Goal: Use online tool/utility: Utilize a website feature to perform a specific function

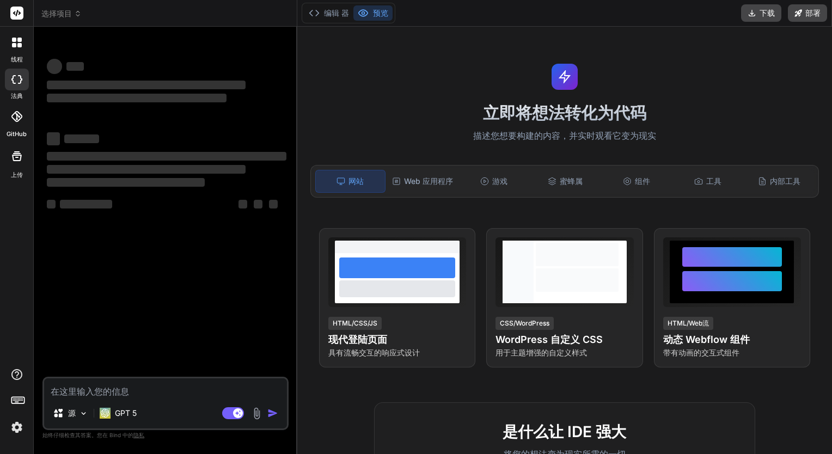
click at [20, 429] on img at bounding box center [17, 427] width 19 height 19
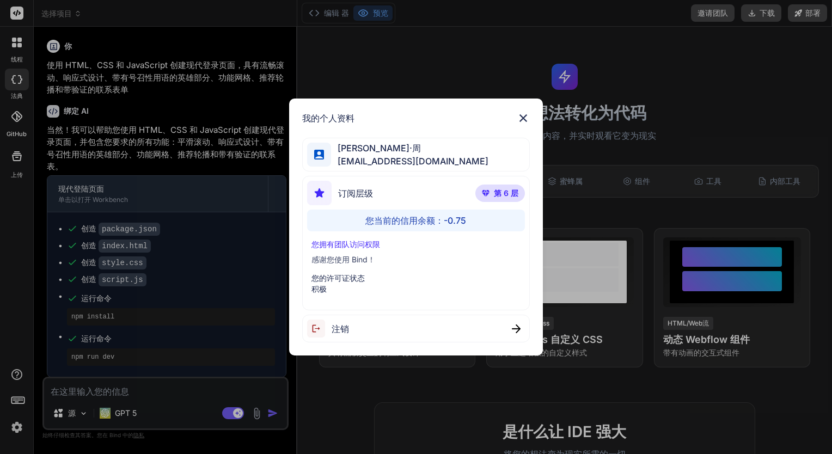
click at [503, 193] on span "第 6 层" at bounding box center [506, 193] width 24 height 11
click at [519, 111] on div "我的个人资料 雨果·周 yyjq@me.com 订阅层级 第 6 层 您当前的信用余额：-0.75 您拥有团队访问权限 感谢您使用 Bind！ 您的许可证状态…" at bounding box center [416, 226] width 254 height 257
click at [520, 116] on img at bounding box center [522, 118] width 13 height 13
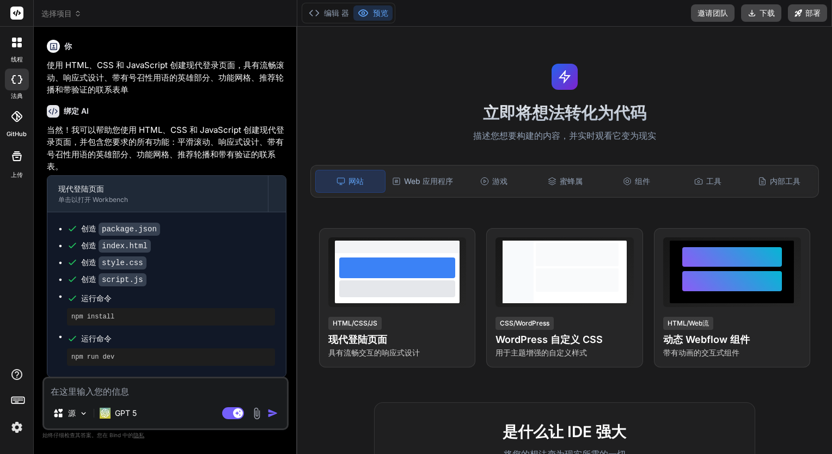
click at [367, 10] on icon at bounding box center [363, 13] width 11 height 11
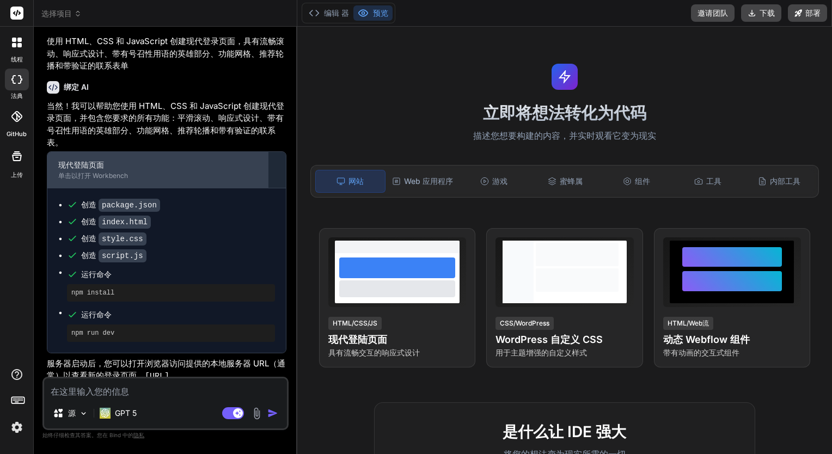
scroll to position [30, 0]
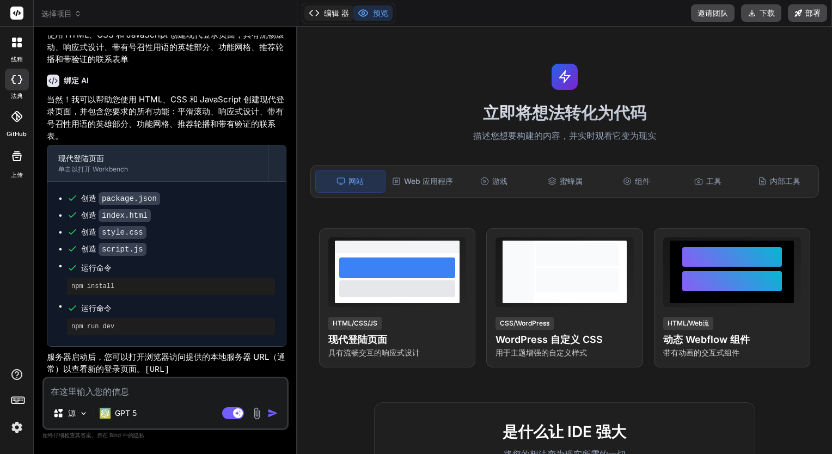
click at [338, 13] on font "编辑 器" at bounding box center [336, 13] width 25 height 11
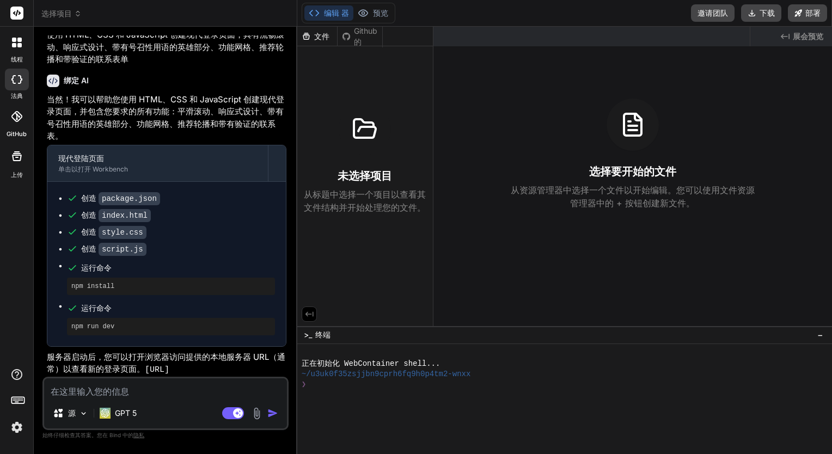
click at [336, 122] on div "未选择项目 从标题中选择一个项目以查看其文件结构并开始处理您的文件。" at bounding box center [364, 158] width 127 height 111
drag, startPoint x: 146, startPoint y: 369, endPoint x: 258, endPoint y: 368, distance: 112.1
click at [258, 368] on p "服务器启动后，您可以打开浏览器访问提供的本地服务器 URL（通常）以查看新的登录页面。 http://localhost:3000" at bounding box center [166, 364] width 239 height 26
copy code "[URL]"
click at [134, 355] on font "服务器启动后，您可以打开浏览器访问提供的本地服务器 URL（通常）以查看新的登录页面。" at bounding box center [166, 363] width 238 height 23
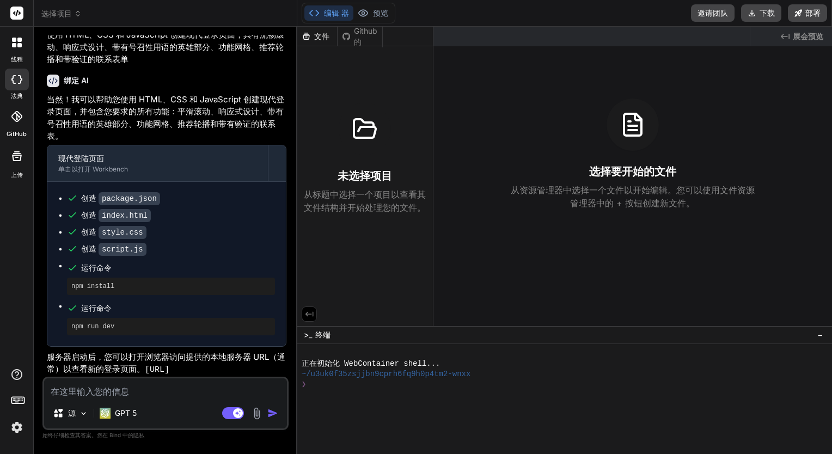
click at [372, 64] on div "未选择项目 从标题中选择一个项目以查看其文件结构并开始处理您的文件。" at bounding box center [365, 132] width 136 height 172
click at [336, 36] on div "文件" at bounding box center [317, 36] width 40 height 11
click at [347, 40] on icon at bounding box center [346, 36] width 8 height 8
click at [329, 35] on div "文件" at bounding box center [317, 36] width 40 height 11
click at [380, 19] on button "预览" at bounding box center [372, 12] width 39 height 15
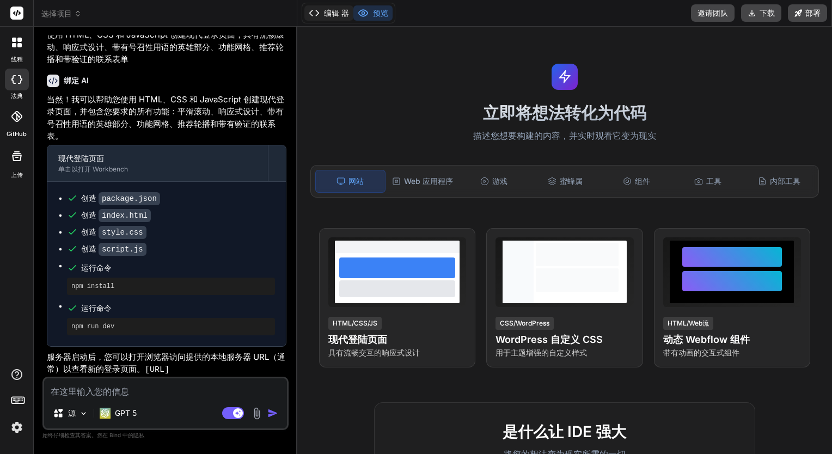
click at [347, 16] on font "编辑 器" at bounding box center [336, 13] width 25 height 11
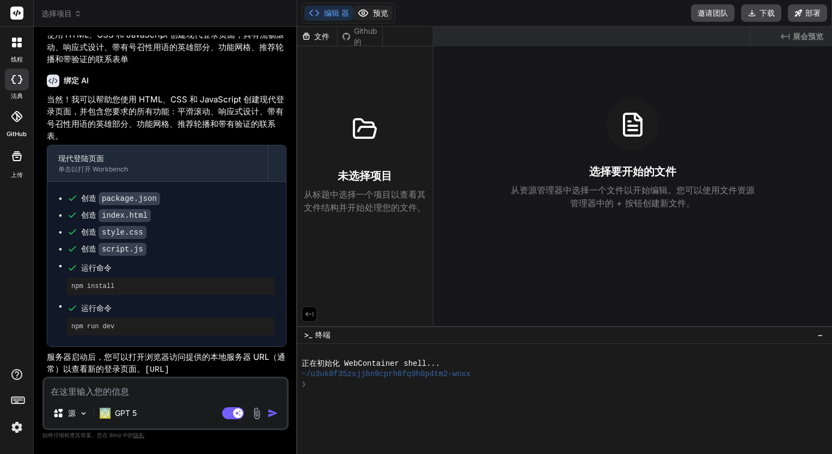
click at [368, 16] on button "预览" at bounding box center [372, 12] width 39 height 15
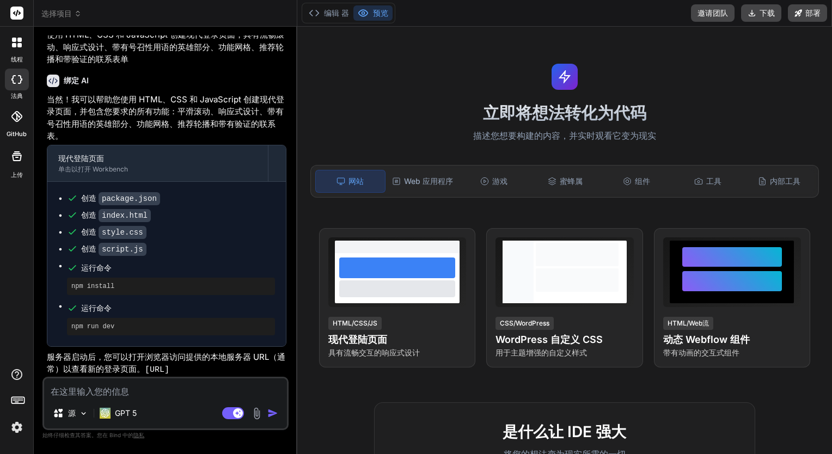
click at [166, 396] on textarea at bounding box center [165, 388] width 243 height 20
click at [141, 411] on div "源 GPT 5" at bounding box center [165, 415] width 243 height 26
click at [136, 412] on font "GPT 5" at bounding box center [126, 412] width 22 height 9
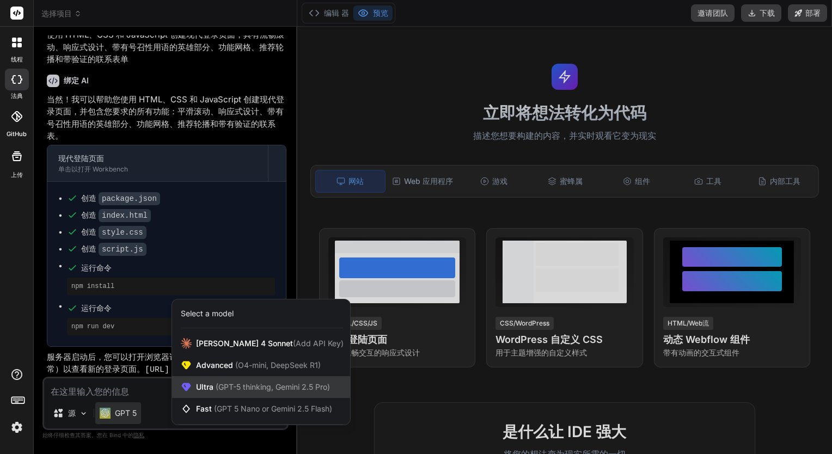
click at [239, 392] on span "Ultra (GPT-5 thinking, Gemini 2.5 Pro)" at bounding box center [263, 386] width 134 height 11
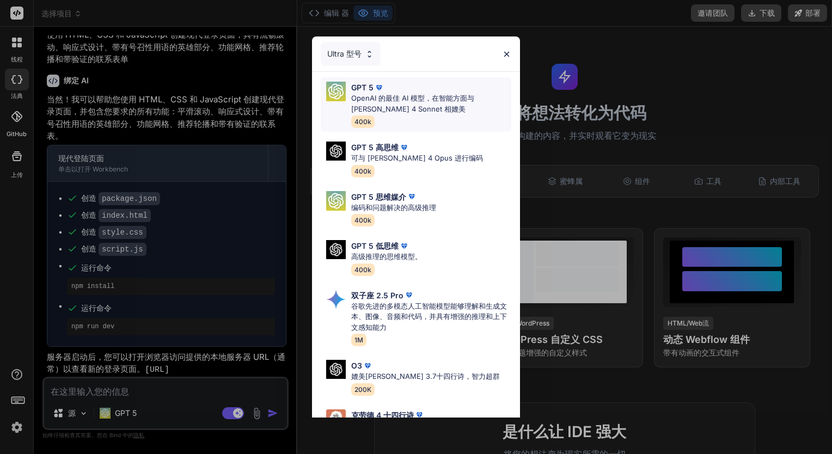
click at [410, 110] on p "OpenAI 的最佳 AI 模型，在智能方面与 Claude 4 Sonnet 相媲美" at bounding box center [431, 103] width 160 height 21
type textarea "x"
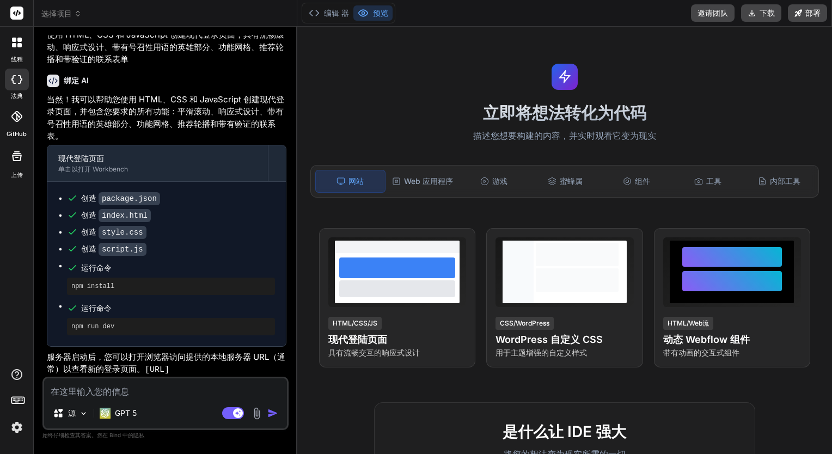
click at [210, 306] on span "运行命令" at bounding box center [178, 308] width 194 height 11
click at [111, 390] on textarea at bounding box center [165, 388] width 243 height 20
type textarea "3"
type textarea "x"
type textarea "3g"
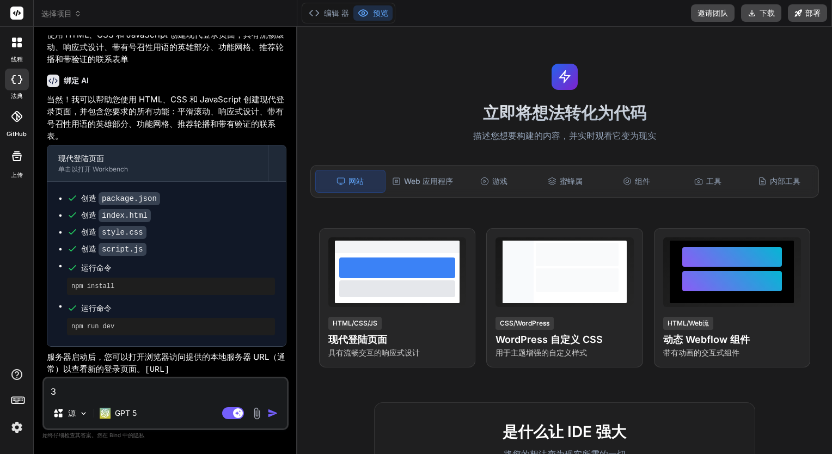
type textarea "x"
type textarea "3ge"
type textarea "x"
type textarea "3gei"
type textarea "x"
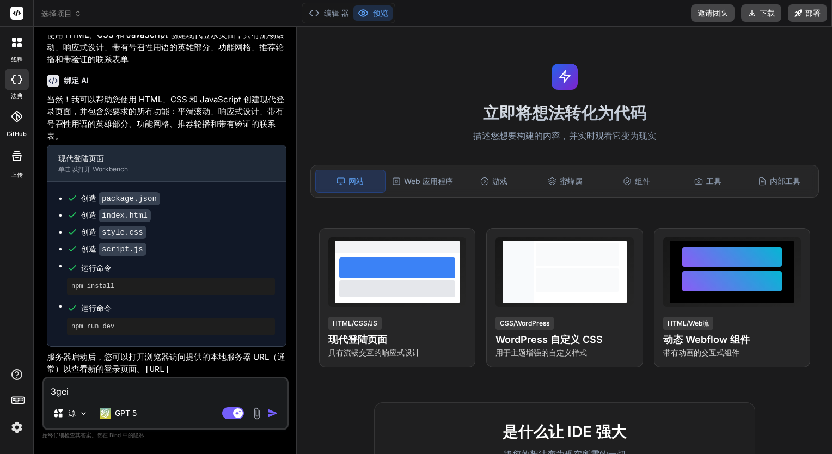
type textarea "3ge"
type textarea "x"
type textarea "3g"
type textarea "x"
type textarea "3"
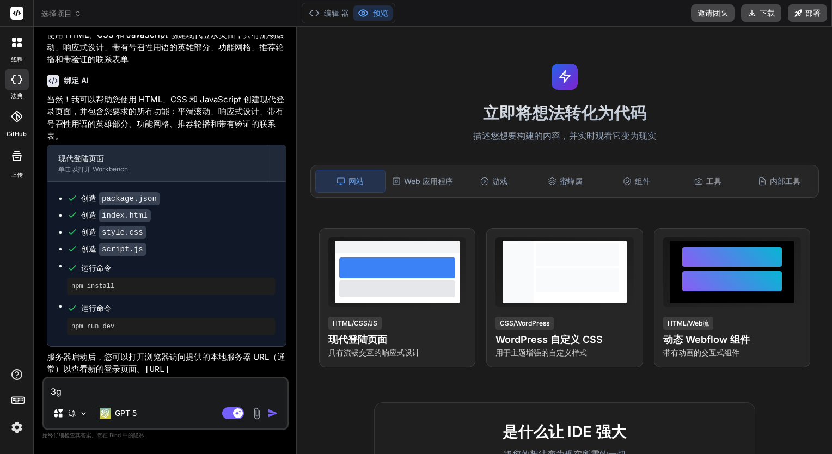
type textarea "x"
click at [445, 176] on font "Web 应用程序" at bounding box center [428, 181] width 49 height 11
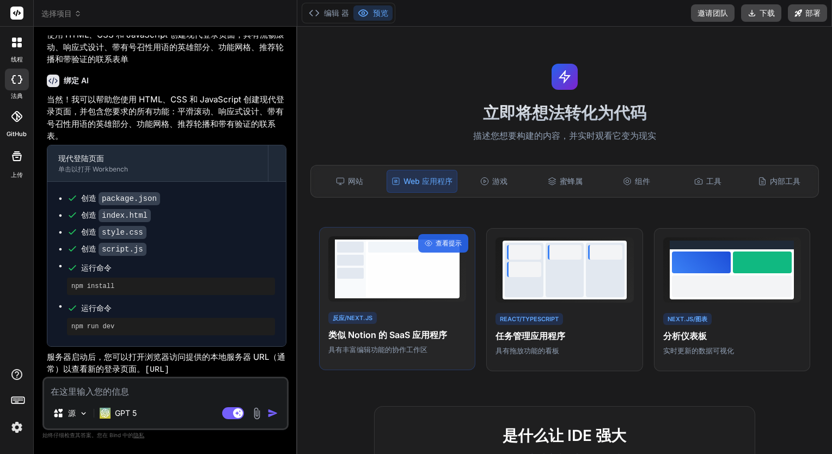
click at [408, 291] on div at bounding box center [412, 274] width 89 height 38
click at [428, 237] on div "查看提示" at bounding box center [443, 243] width 50 height 19
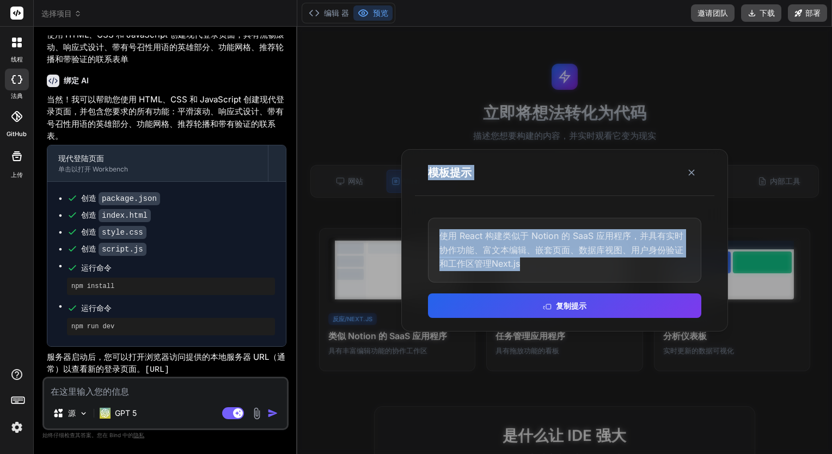
drag, startPoint x: 528, startPoint y: 268, endPoint x: 355, endPoint y: 204, distance: 184.1
click at [355, 204] on div "模板提示 使用 React 构建类似于 Notion 的 SaaS 应用程序，并具有实时协作功能、富文本编辑、嵌套页面、数据库视图、用户身份验证和工作区管理N…" at bounding box center [564, 240] width 534 height 427
click at [557, 256] on div "使用 React 构建类似于 Notion 的 SaaS 应用程序，并具有实时协作功能、富文本编辑、嵌套页面、数据库视图、用户身份验证和工作区管理Next.js" at bounding box center [564, 250] width 273 height 65
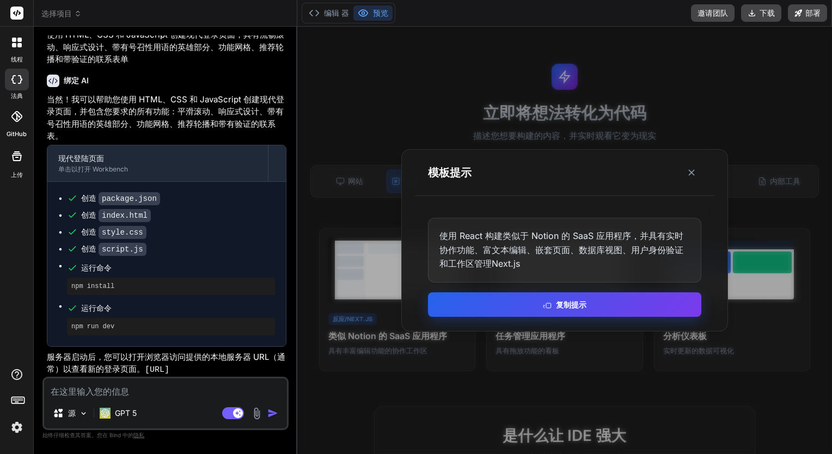
click at [549, 305] on icon at bounding box center [547, 304] width 9 height 9
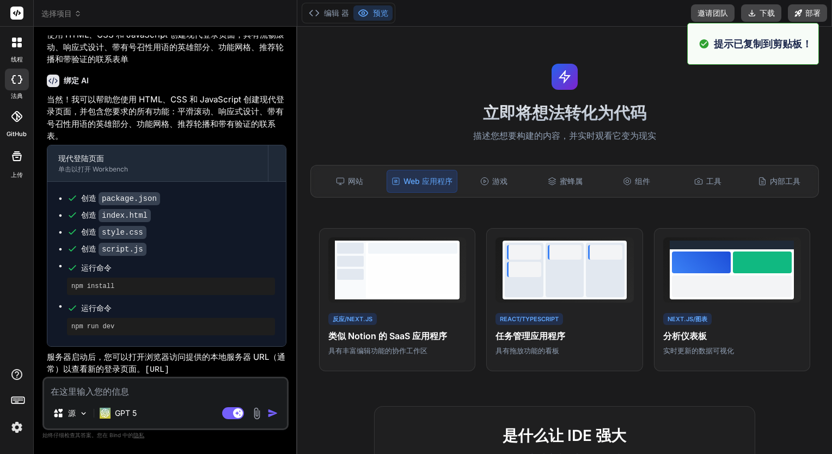
click at [138, 392] on textarea at bounding box center [165, 388] width 243 height 20
click at [137, 409] on div "GPT 5" at bounding box center [118, 413] width 46 height 22
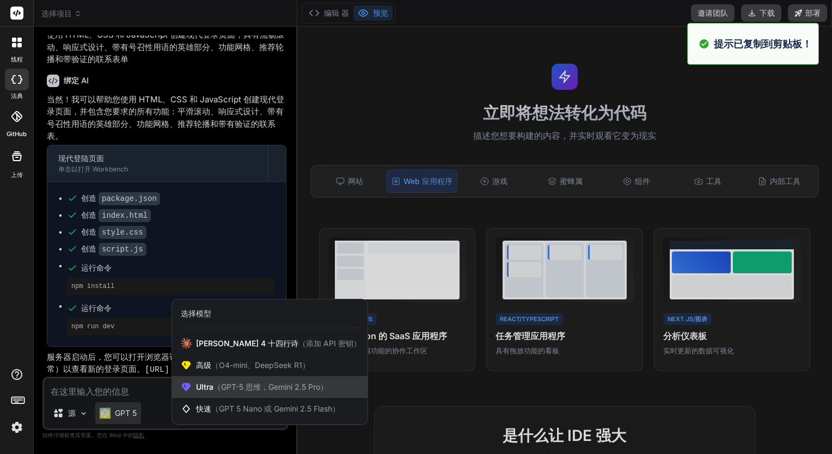
click at [220, 389] on span "（GPT-5 思维，Gemini 2.5 Pro）" at bounding box center [270, 386] width 114 height 9
type textarea "x"
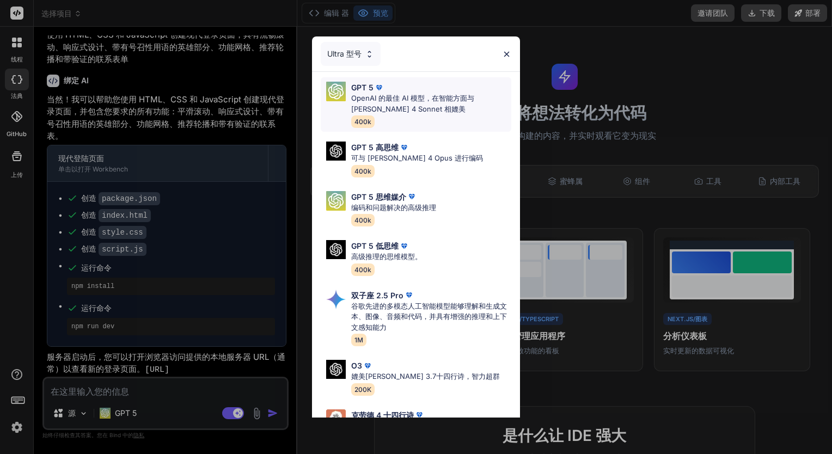
click at [391, 108] on p "OpenAI 的最佳 AI 模型，在智能方面与 Claude 4 Sonnet 相媲美" at bounding box center [431, 103] width 160 height 21
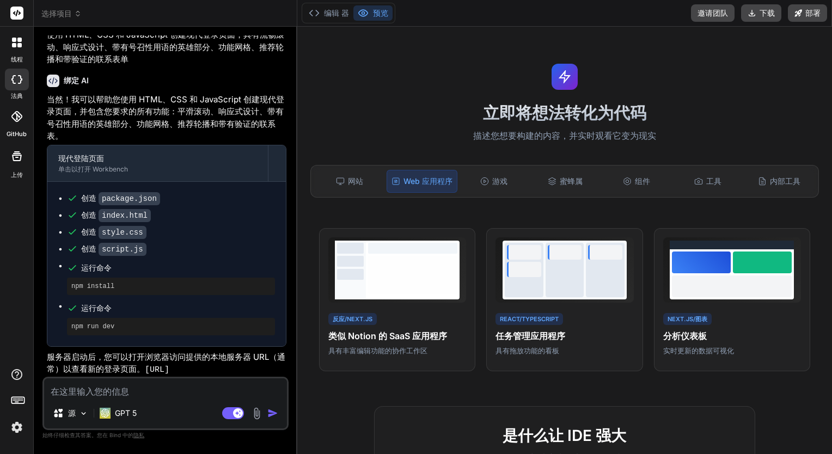
click at [102, 392] on textarea at bounding box center [165, 388] width 243 height 20
paste textarea "Build a SaaS application similar to Notion using React and Next.js with real-ti…"
type textarea "Build a SaaS application similar to Notion using React and Next.js with real-ti…"
type textarea "x"
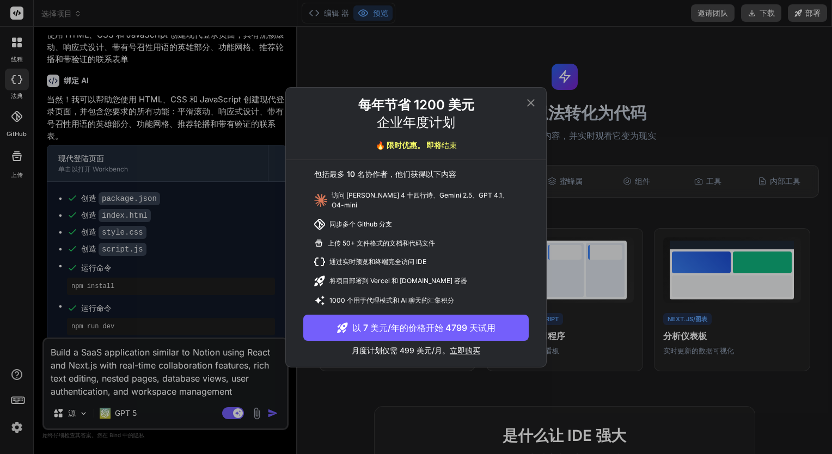
type textarea "Build a SaaS application similar to Notion using React and Next.js with real-ti…"
drag, startPoint x: 533, startPoint y: 107, endPoint x: 522, endPoint y: 116, distance: 14.3
click at [533, 106] on icon at bounding box center [530, 102] width 13 height 13
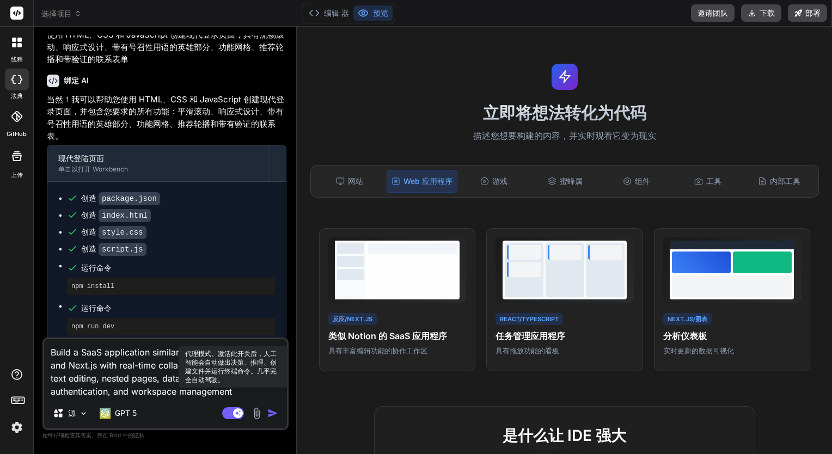
click at [240, 414] on rect at bounding box center [238, 413] width 10 height 10
click at [275, 410] on img "button" at bounding box center [272, 413] width 11 height 11
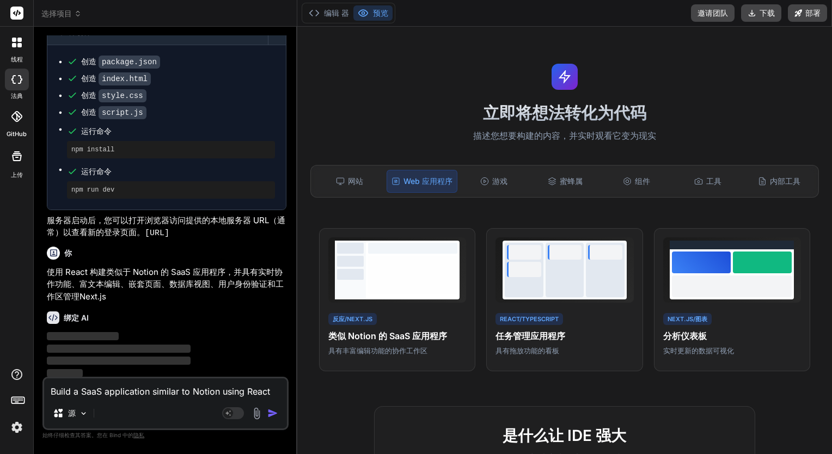
scroll to position [168, 0]
click at [359, 186] on font "网站" at bounding box center [355, 181] width 15 height 11
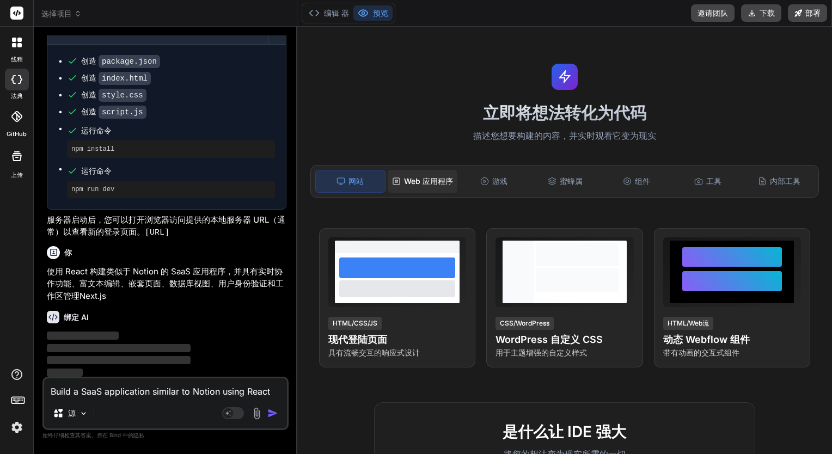
click at [426, 182] on font "Web 应用程序" at bounding box center [428, 181] width 49 height 11
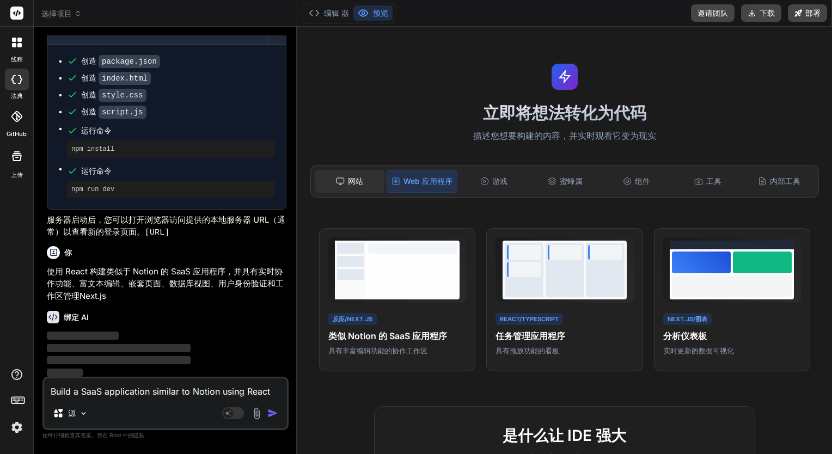
click at [342, 183] on icon at bounding box center [340, 181] width 9 height 9
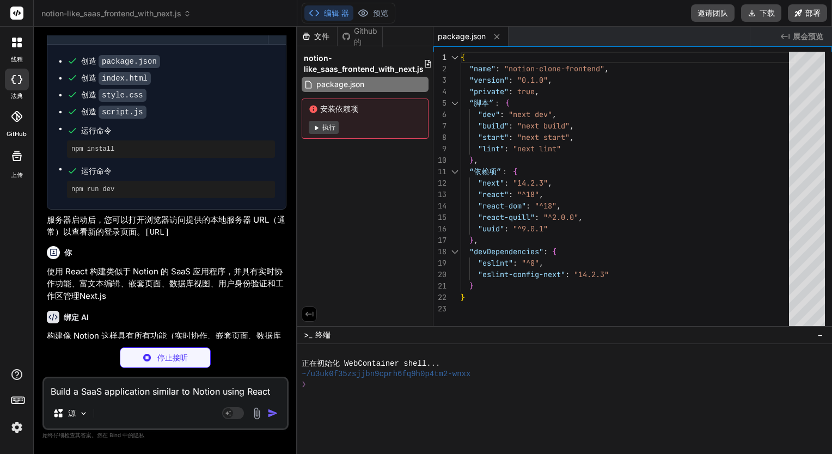
type textarea "x"
type textarea "/** @type {import('next').NextConfig} */ const nextConfig = { reactStrictMode: …"
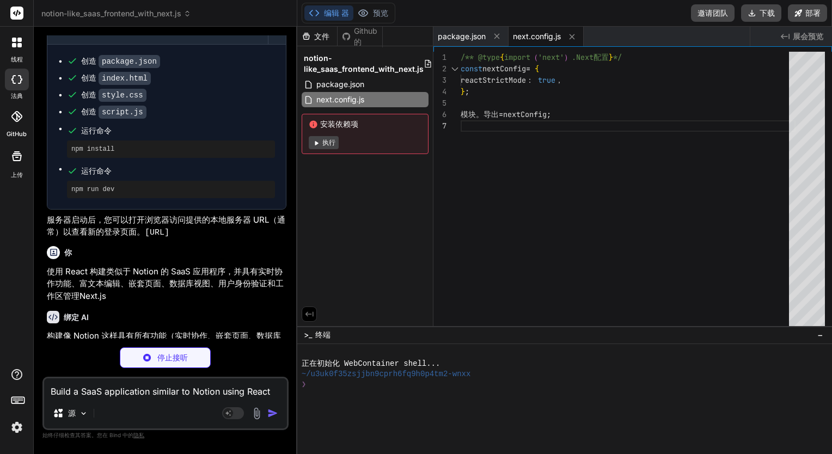
type textarea "x"
click at [321, 146] on button "执行" at bounding box center [324, 142] width 30 height 13
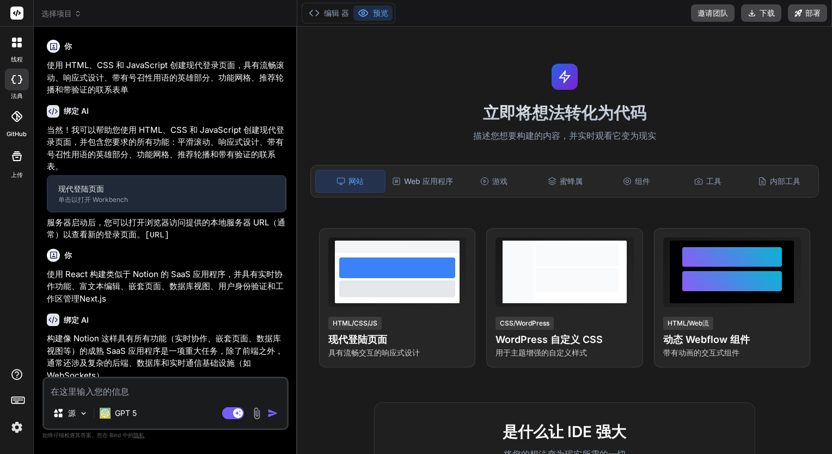
type textarea "x"
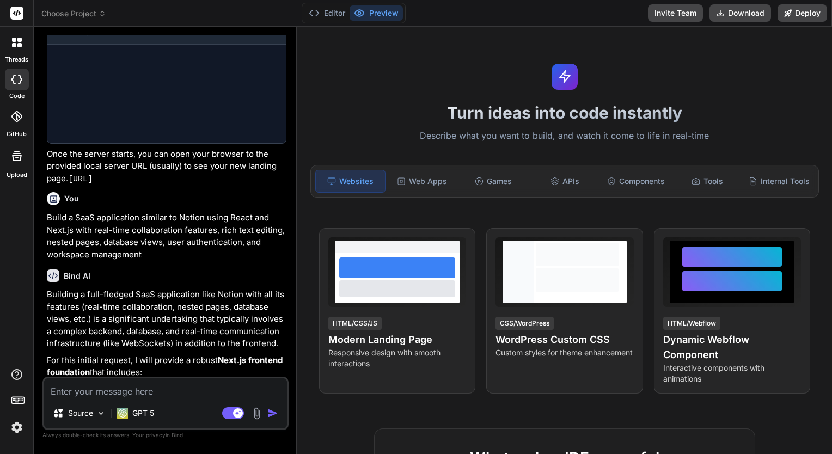
scroll to position [207, 0]
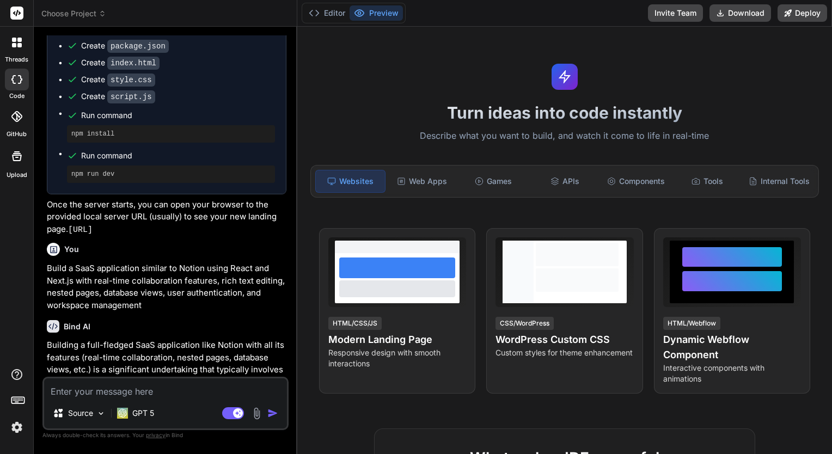
click at [370, 73] on div "Turn ideas into code instantly Describe what you want to build, and watch it co…" at bounding box center [564, 240] width 534 height 427
click at [343, 14] on font "Editor" at bounding box center [334, 13] width 21 height 11
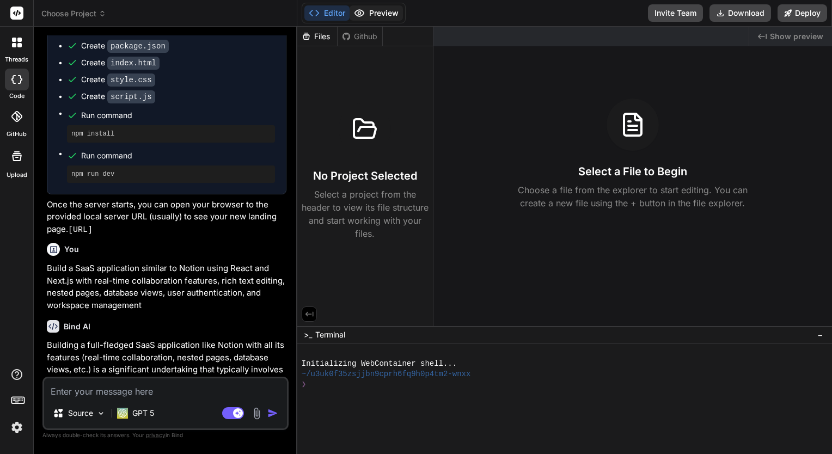
click at [364, 13] on icon at bounding box center [359, 13] width 11 height 11
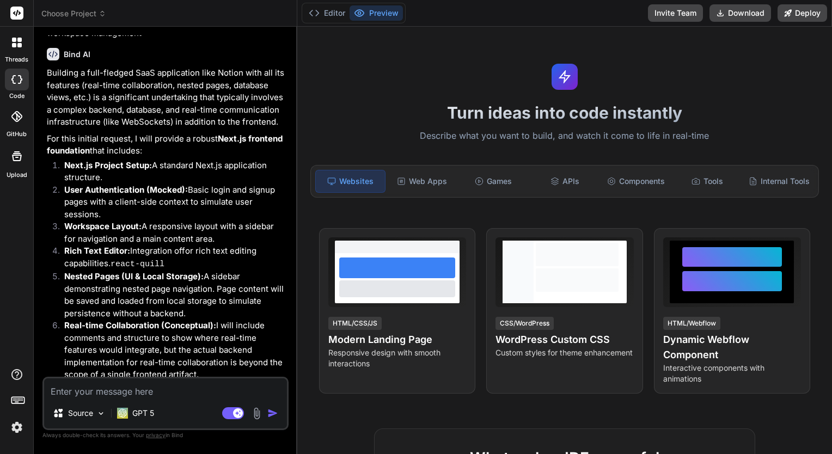
scroll to position [721, 0]
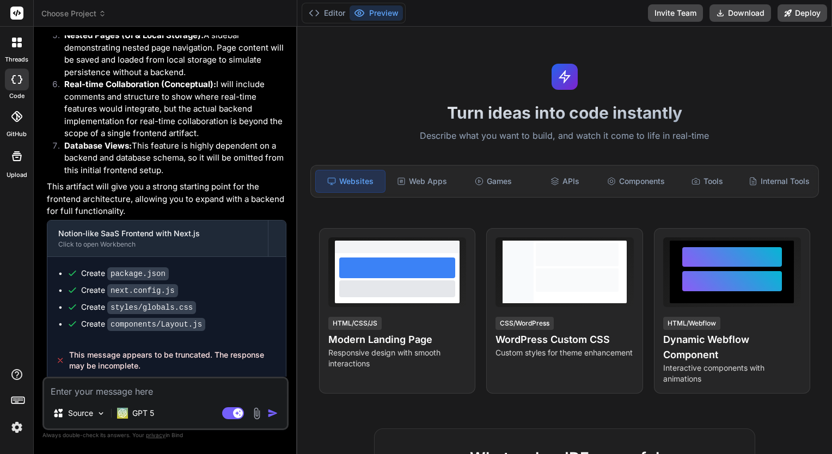
click at [141, 352] on span "This message appears to be truncated. The response may be incomplete." at bounding box center [173, 360] width 208 height 22
click at [127, 356] on span "This message appears to be truncated. The response may be incomplete." at bounding box center [173, 360] width 208 height 22
click at [328, 15] on font "Editor" at bounding box center [334, 13] width 21 height 11
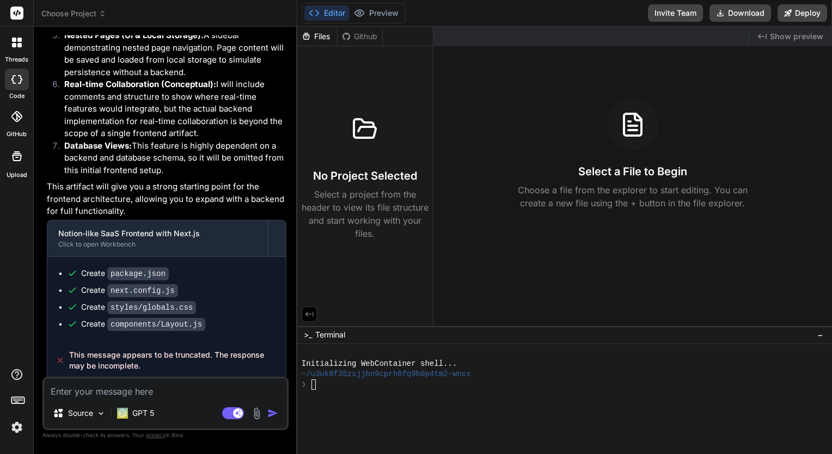
click at [312, 316] on icon at bounding box center [309, 314] width 10 height 10
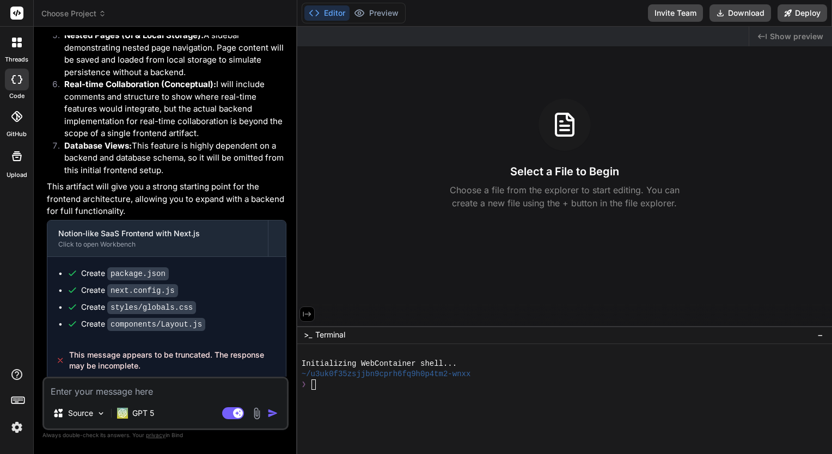
click at [310, 313] on icon at bounding box center [307, 314] width 10 height 10
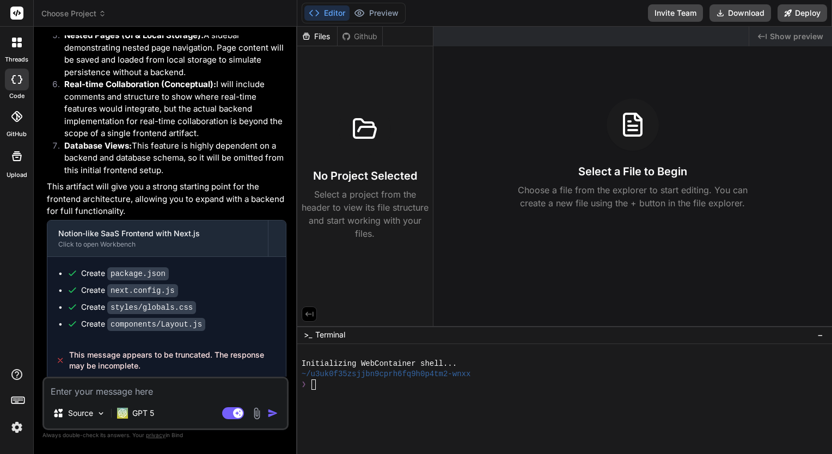
click at [366, 33] on div "Github" at bounding box center [359, 36] width 45 height 11
click at [380, 12] on font "Preview" at bounding box center [383, 13] width 29 height 11
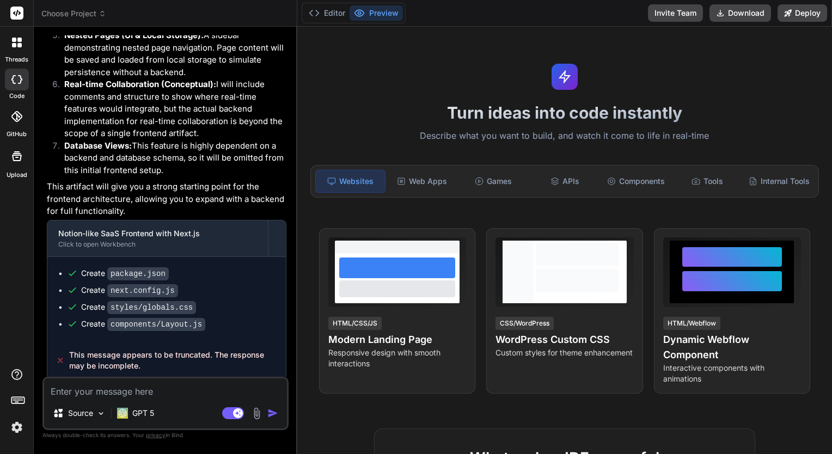
click at [160, 391] on textarea at bounding box center [165, 388] width 243 height 20
paste textarea "Build a SaaS application similar to Notion using React and Next.js with real-ti…"
type textarea "Build a SaaS application similar to Notion using React and Next.js with real-ti…"
type textarea "x"
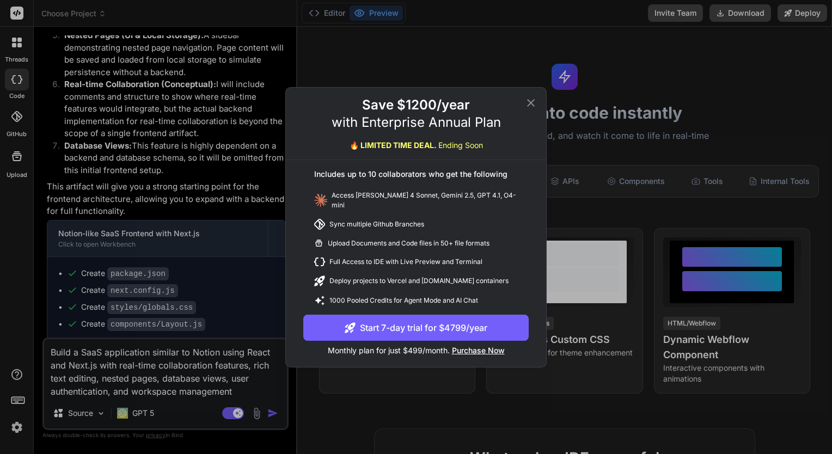
type textarea "Build a SaaS application similar to Notion using React and Next.js with real-ti…"
click at [532, 106] on icon at bounding box center [531, 102] width 8 height 8
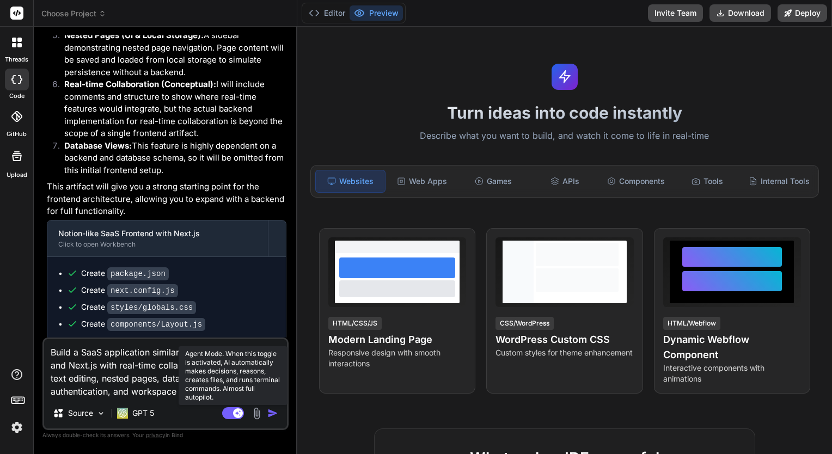
click at [236, 411] on icon at bounding box center [237, 412] width 5 height 5
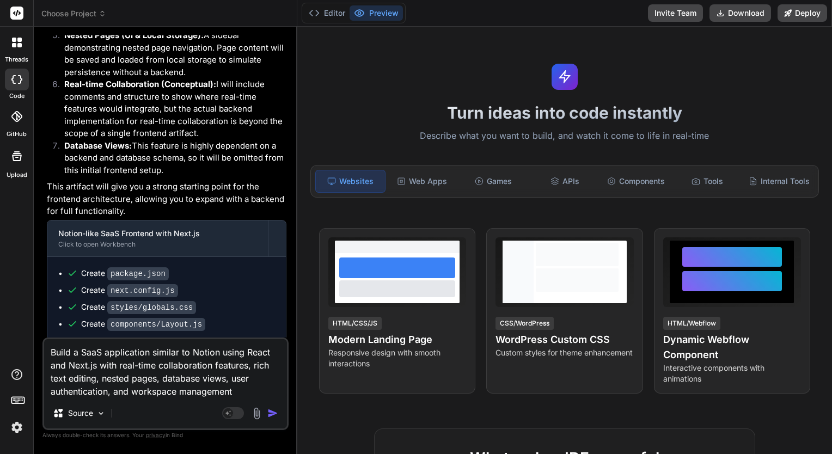
click at [281, 417] on button "button" at bounding box center [274, 413] width 15 height 11
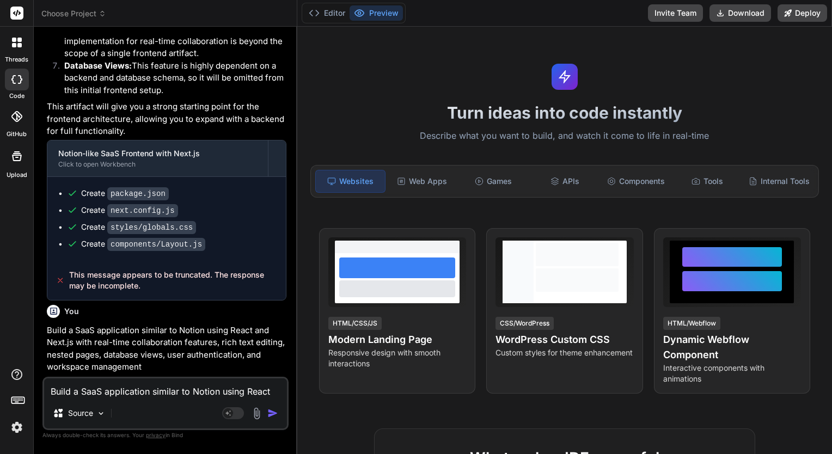
click at [274, 414] on img "button" at bounding box center [272, 413] width 11 height 11
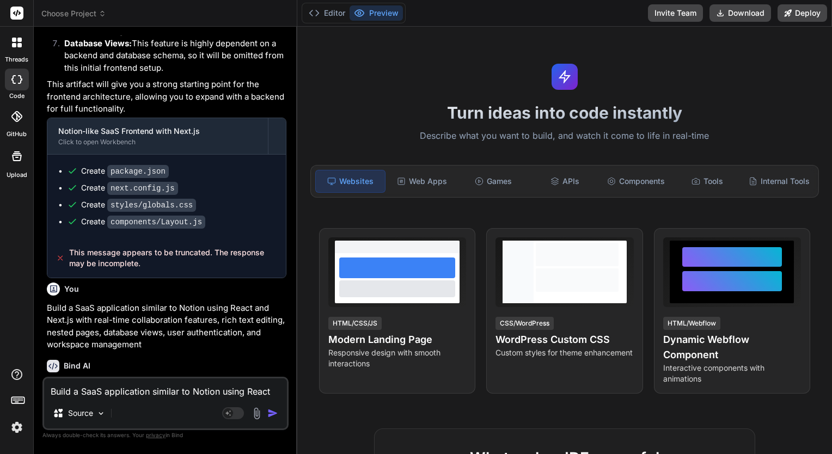
scroll to position [870, 0]
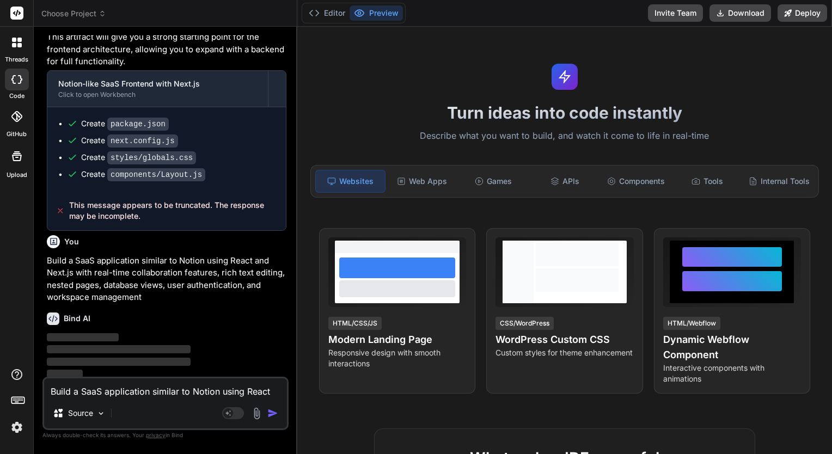
click at [210, 331] on p "‌" at bounding box center [166, 337] width 239 height 13
click at [204, 391] on textarea "Build a SaaS application similar to Notion using React and Next.js with real-ti…" at bounding box center [165, 388] width 243 height 20
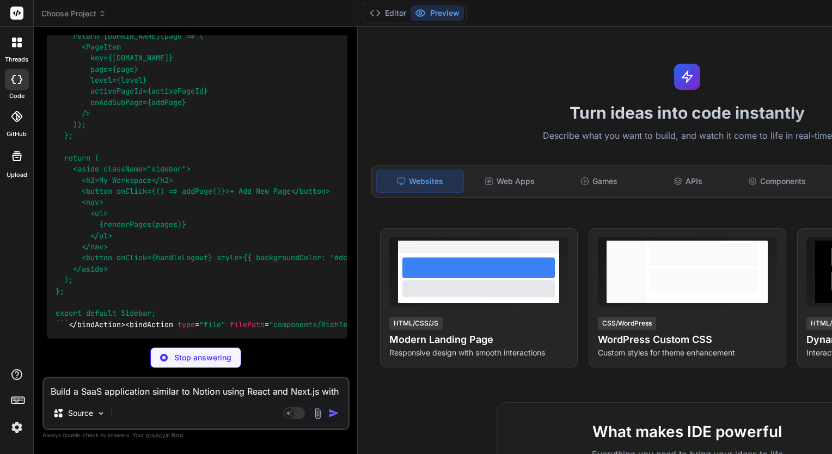
scroll to position [2601, 0]
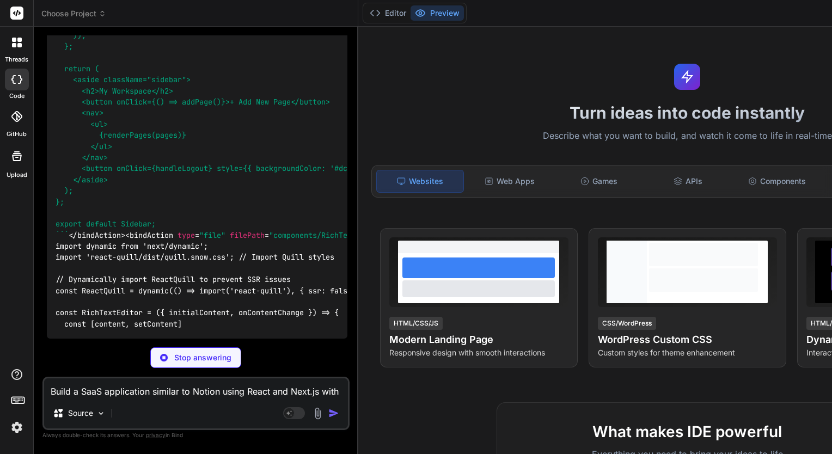
click at [212, 350] on div "Stop answering" at bounding box center [195, 357] width 91 height 21
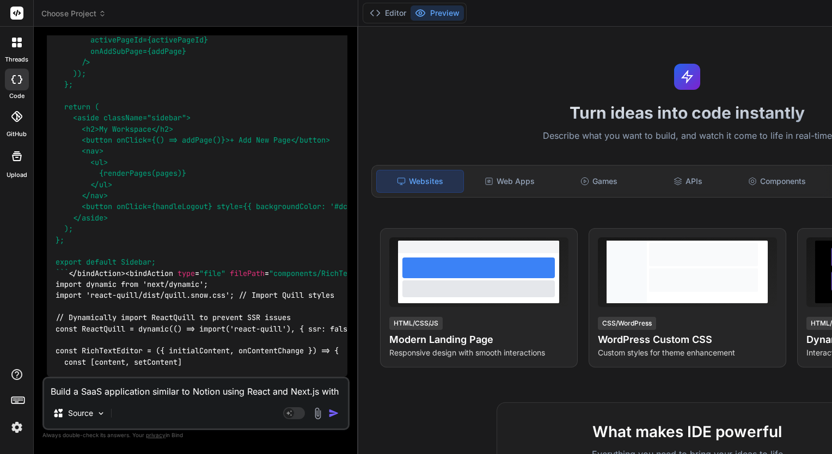
scroll to position [2702, 0]
click at [387, 21] on button "Editor" at bounding box center [387, 12] width 45 height 15
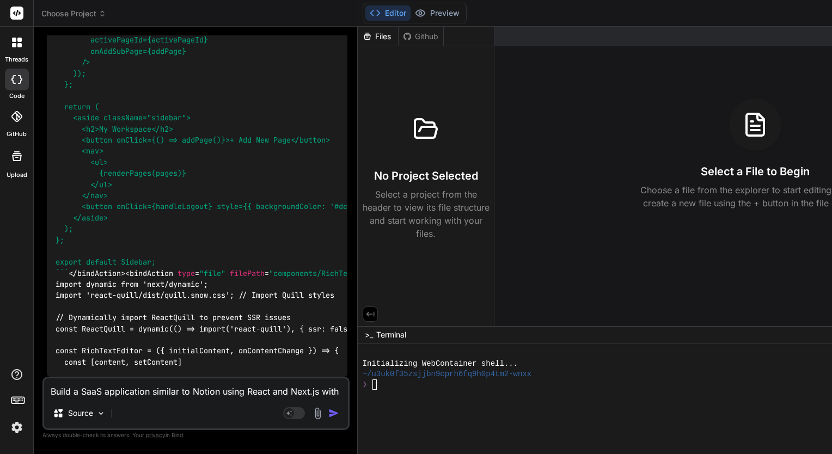
click at [411, 106] on div "No Project Selected Select a project from the header to view its file structure…" at bounding box center [425, 171] width 127 height 137
click at [424, 35] on div "Github" at bounding box center [420, 36] width 45 height 11
click at [384, 37] on div "Files" at bounding box center [378, 36] width 40 height 11
click at [269, 269] on span ""components/RichTextEditor.js"" at bounding box center [334, 273] width 131 height 10
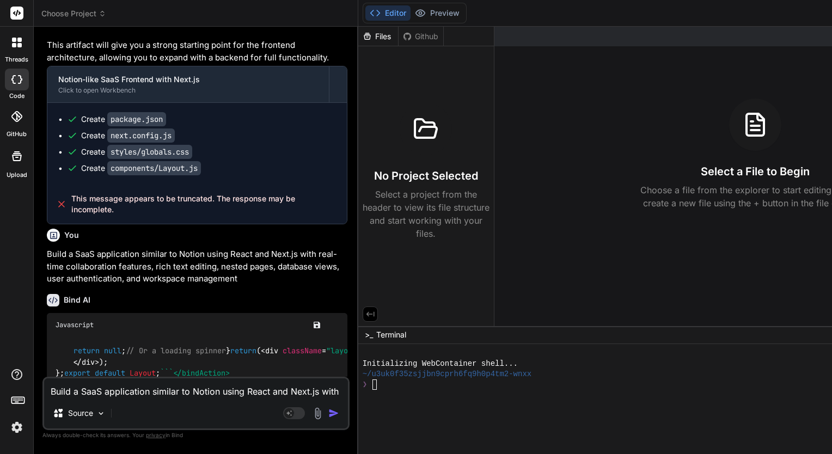
scroll to position [852, 0]
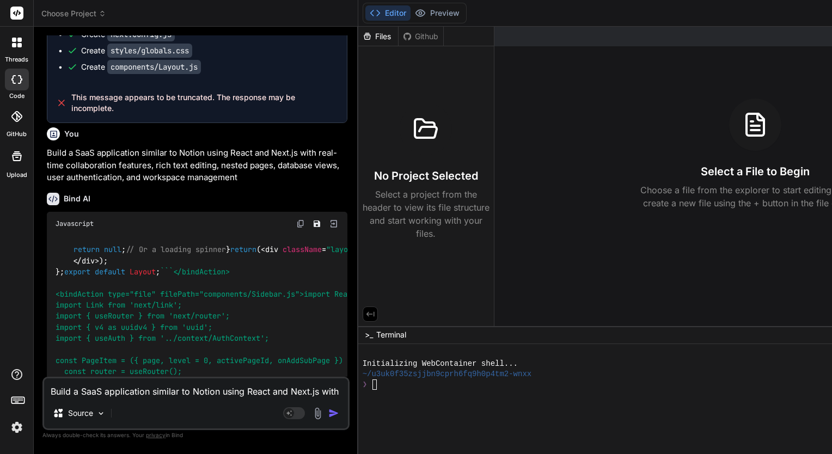
click at [305, 219] on img at bounding box center [300, 223] width 9 height 9
click at [421, 138] on icon at bounding box center [426, 128] width 22 height 19
click at [418, 395] on div at bounding box center [620, 395] width 516 height 10
click at [215, 389] on textarea "Build a SaaS application similar to Notion using React and Next.js with real-ti…" at bounding box center [196, 388] width 304 height 20
click at [102, 412] on img at bounding box center [100, 413] width 9 height 9
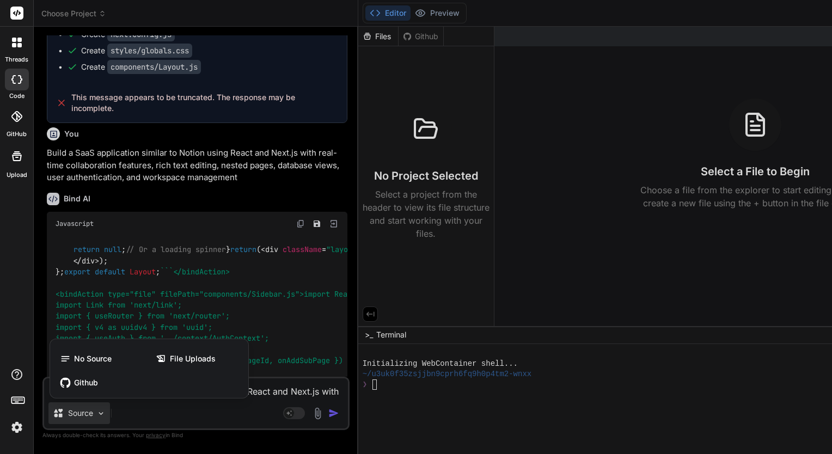
click at [102, 412] on div at bounding box center [416, 227] width 832 height 454
type textarea "x"
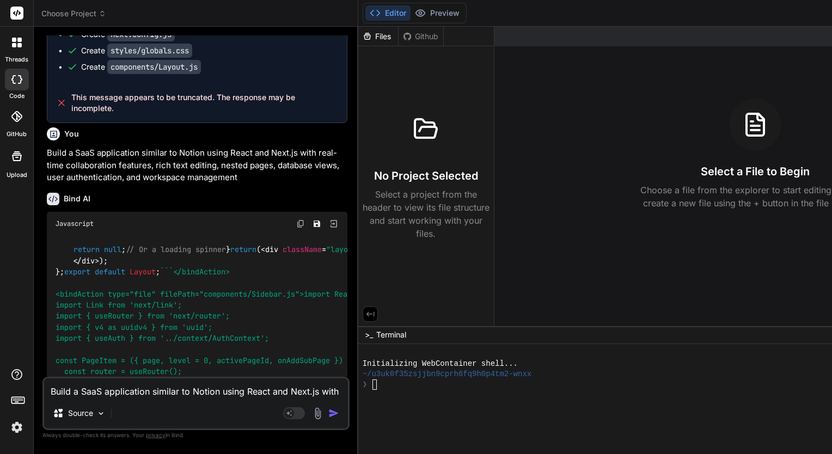
click at [146, 392] on textarea "Build a SaaS application similar to Notion using React and Next.js with real-ti…" at bounding box center [196, 388] width 304 height 20
type textarea "c"
type textarea "x"
type textarea "ch"
type textarea "x"
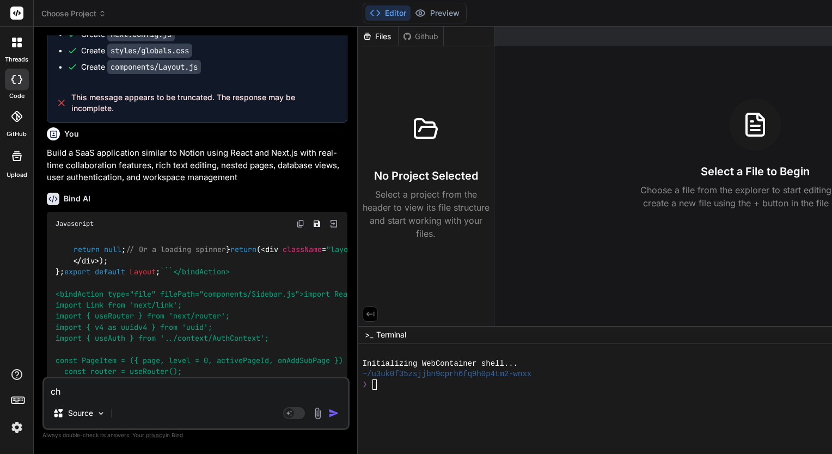
type textarea "chu"
type textarea "x"
type textarea "chua"
type textarea "x"
type textarea "chuan"
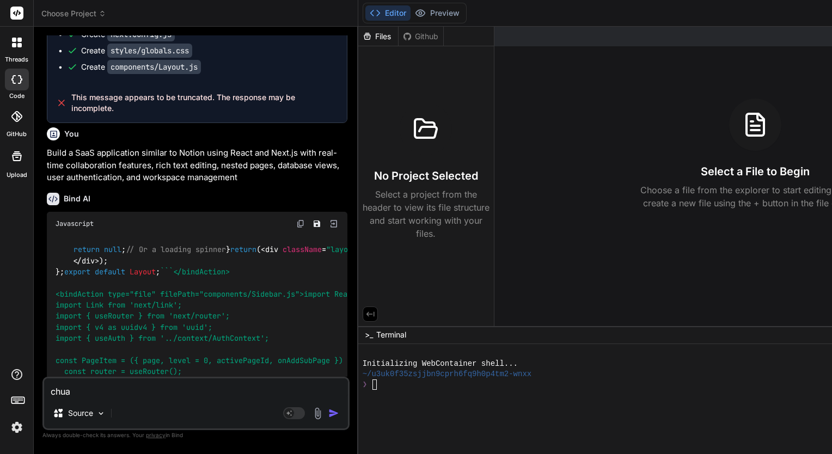
type textarea "x"
type textarea "chua"
type textarea "x"
type textarea "chu"
type textarea "x"
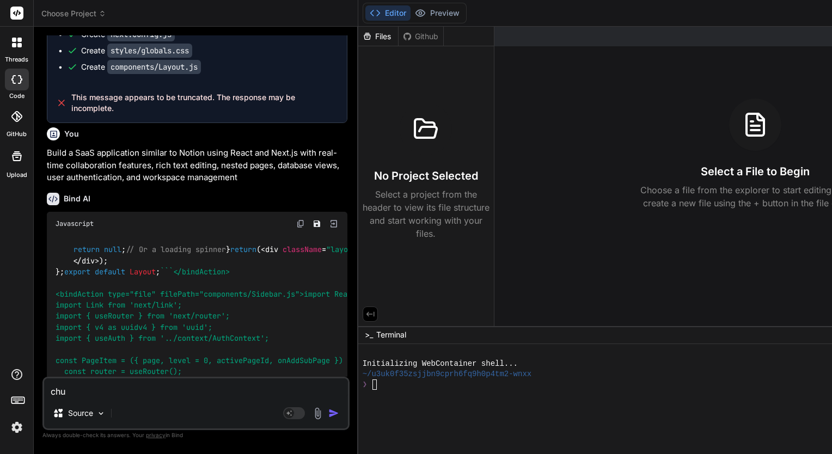
type textarea "ch"
type textarea "x"
type textarea "c"
type textarea "x"
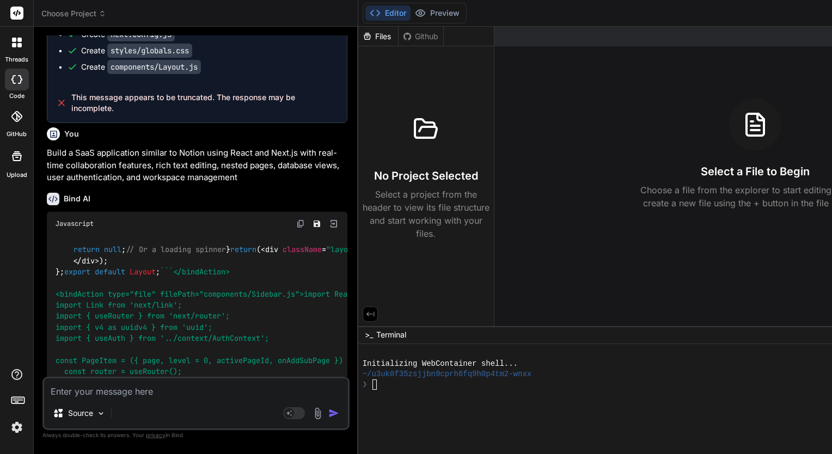
type textarea "c"
type textarea "x"
type textarea "ch"
type textarea "x"
type textarea "chu"
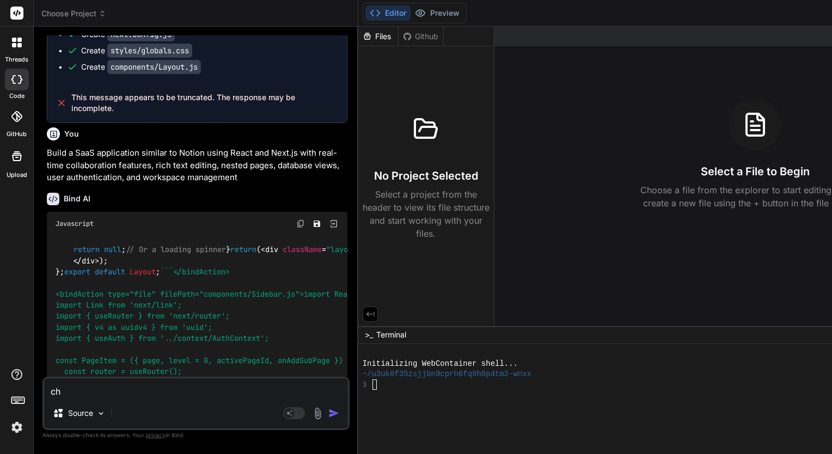
type textarea "x"
type textarea "chua"
type textarea "x"
type textarea "chuan"
type textarea "x"
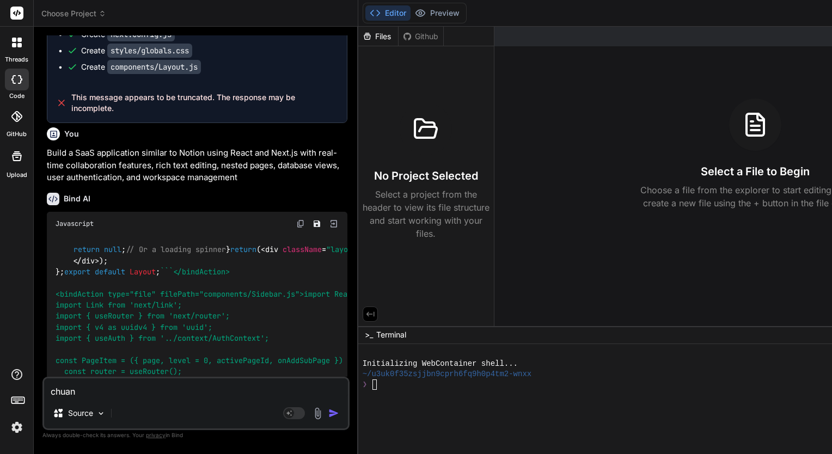
type textarea "chuang"
type textarea "x"
type textarea "chuang'j"
type textarea "x"
type textarea "chuang'ji"
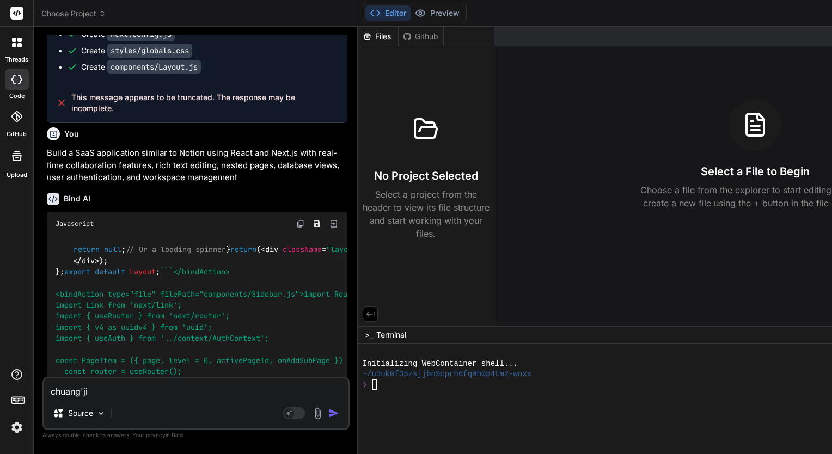
type textarea "x"
type textarea "chuang'jia"
type textarea "x"
type textarea "chuang'jian"
type textarea "x"
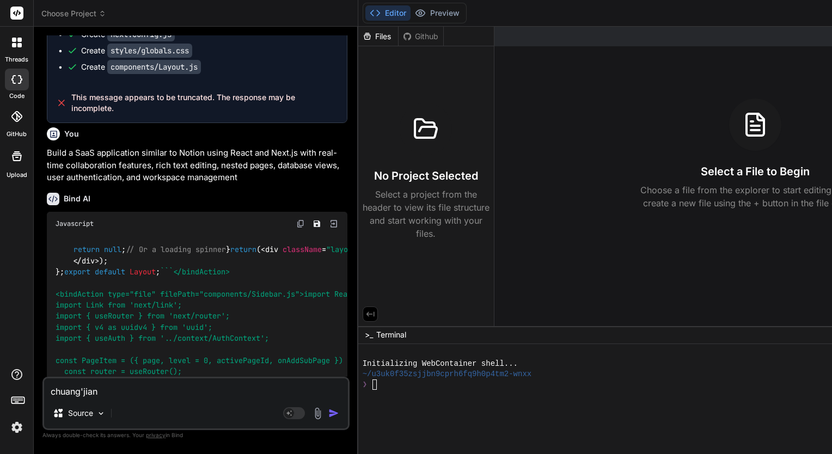
type textarea "chuang'jian'x"
type textarea "x"
type textarea "chuang'jian'xi"
type textarea "x"
type textarea "chuang'jian'xia"
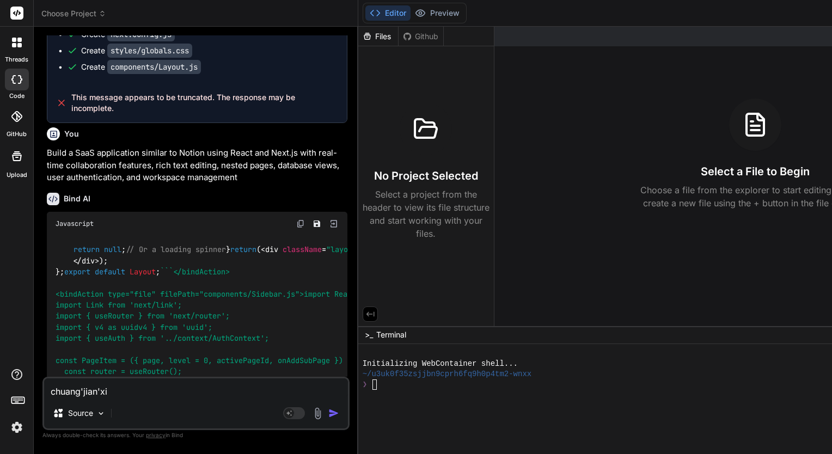
type textarea "x"
type textarea "chuang'jian'xian"
type textarea "x"
type textarea "chuang'jian'xiang"
type textarea "x"
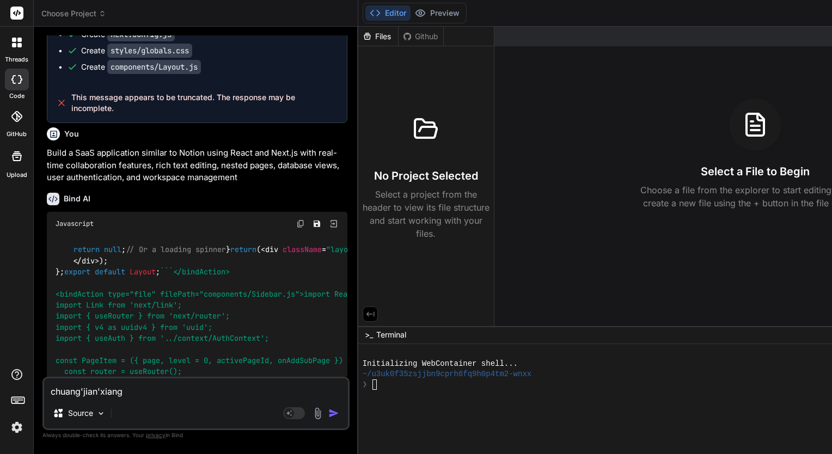
type textarea "chuang'jian'xiang'm"
type textarea "x"
type textarea "chuang'jian'xiang'mu"
type textarea "x"
type textarea "创建项目"
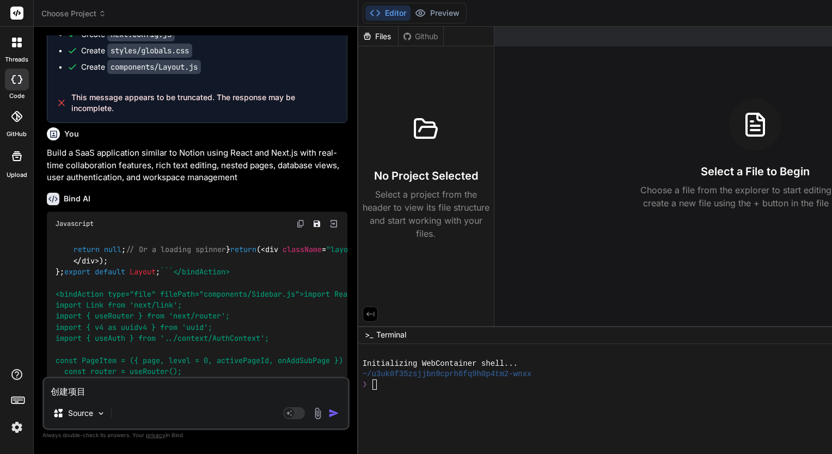
type textarea "x"
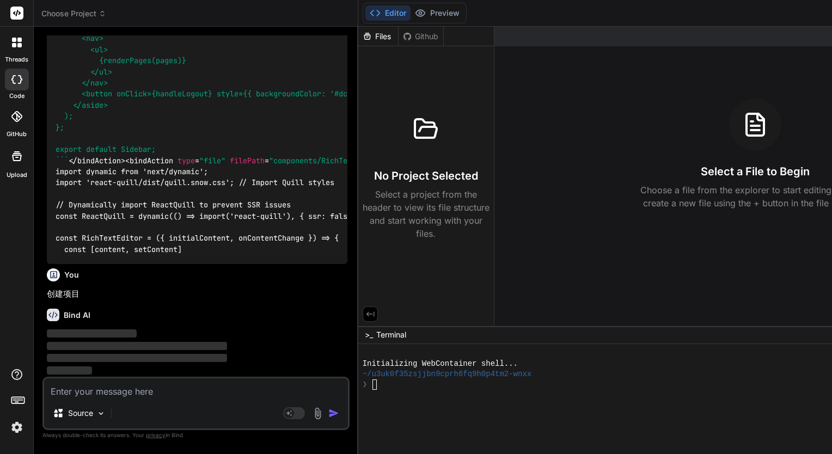
scroll to position [2815, 0]
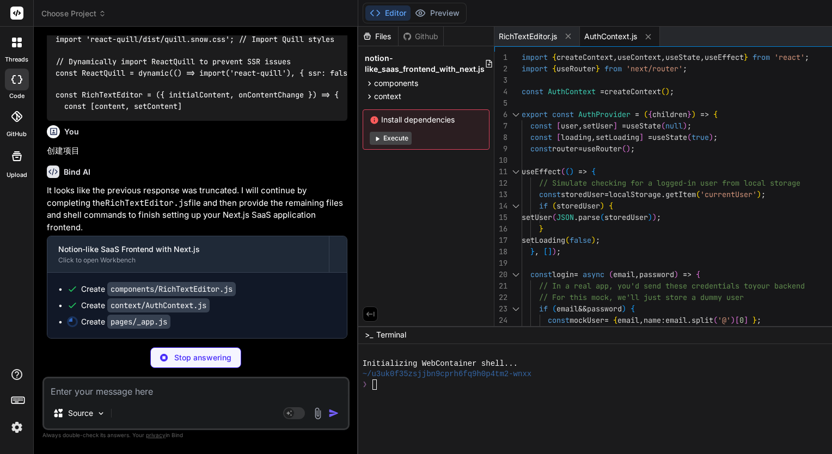
type textarea "x"
type textarea "} export default MyApp;"
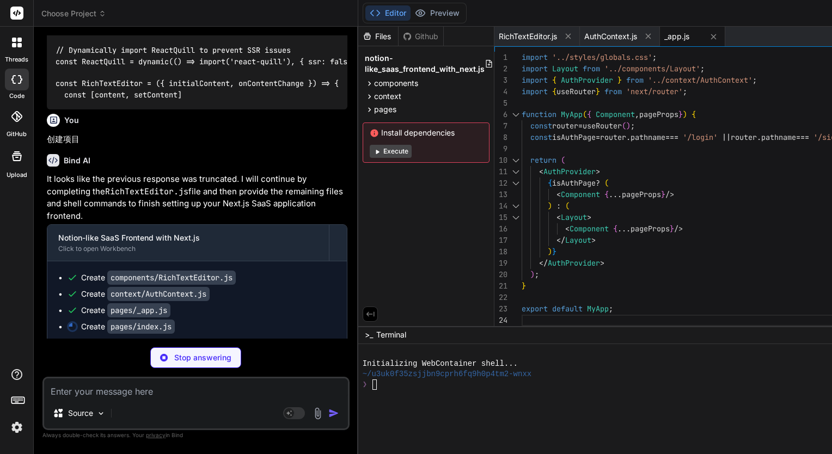
type textarea "x"
type textarea "return ( <div className="auth-container"> <div className="auth-card"> <h1>Loadi…"
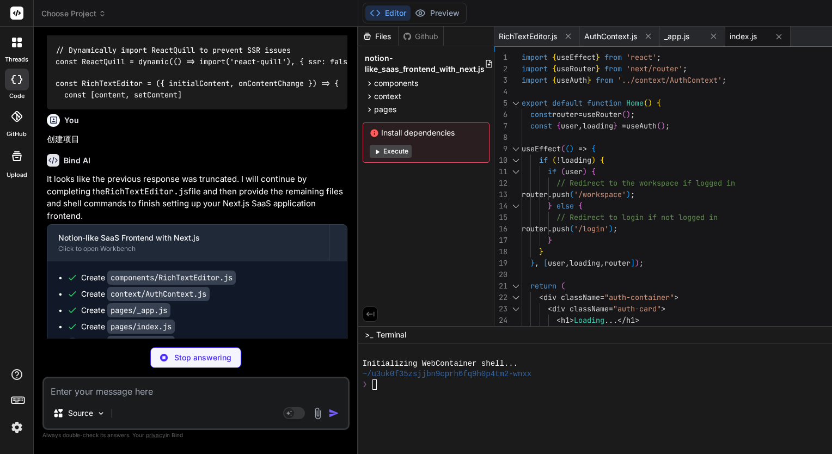
type textarea "x"
type textarea "</div> </div> ); }"
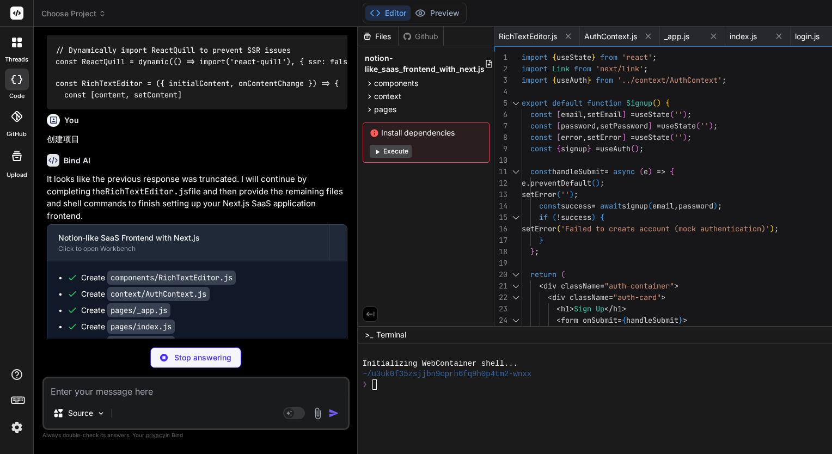
type textarea "x"
type textarea "}; export default Page;"
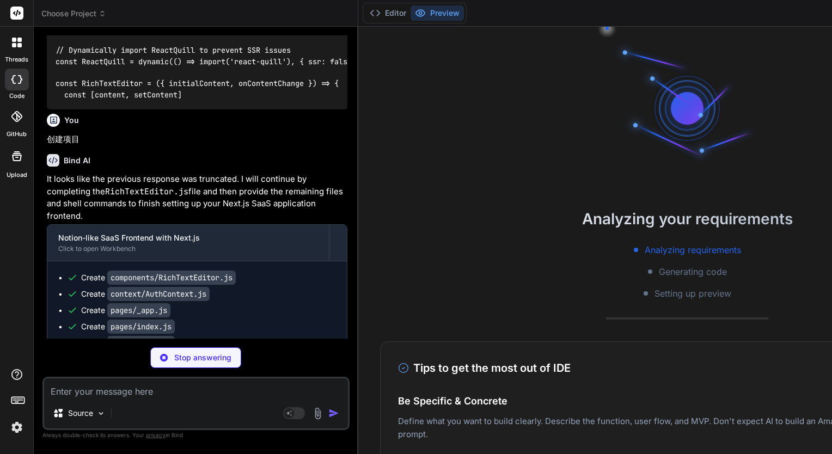
scroll to position [0, 44]
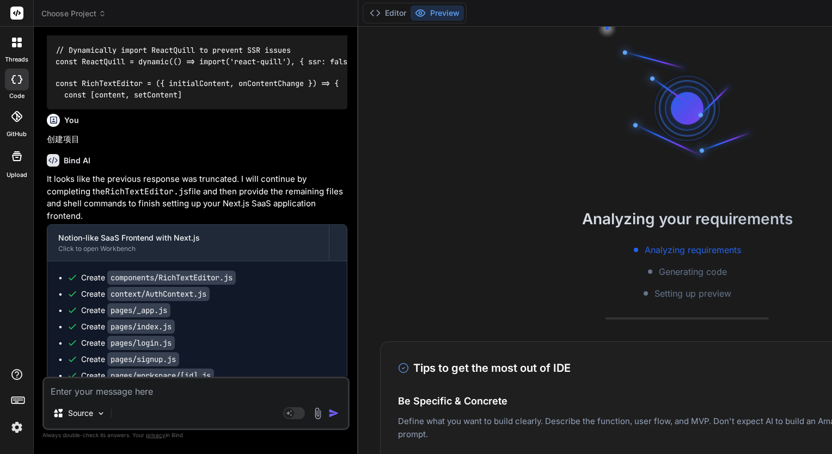
type textarea "x"
